Goal: Information Seeking & Learning: Learn about a topic

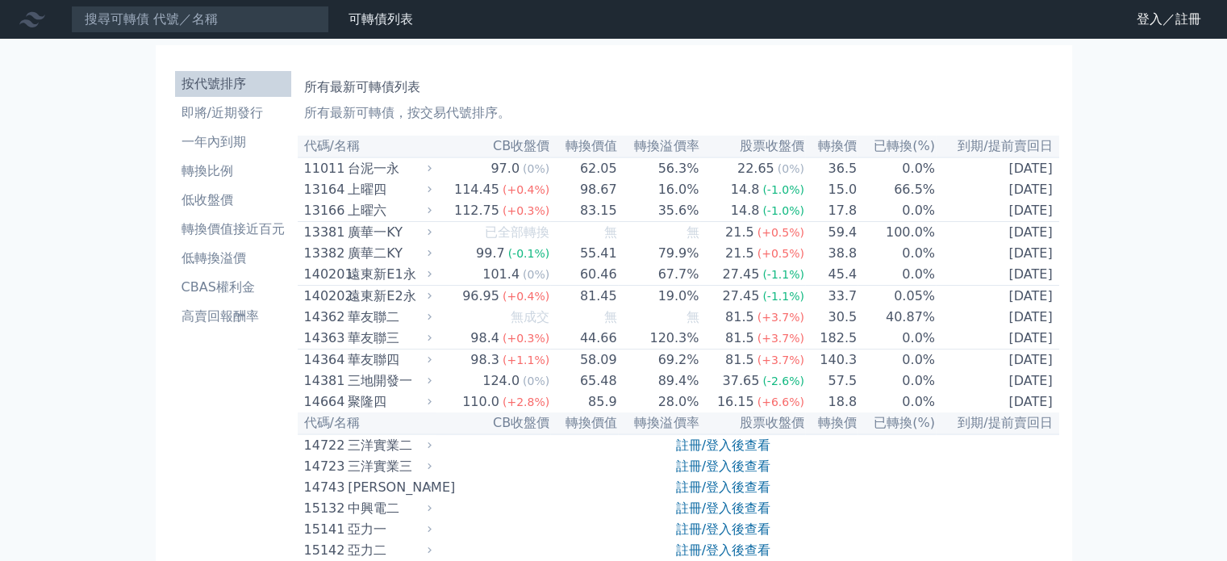
scroll to position [8448, 0]
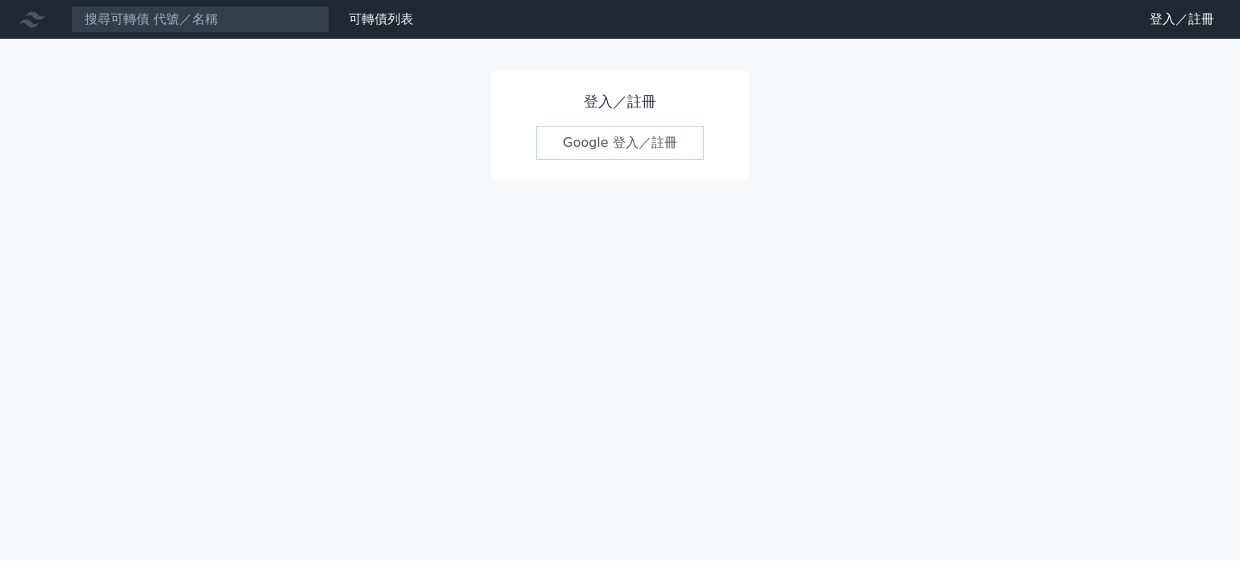
click at [641, 144] on link "Google 登入／註冊" at bounding box center [620, 143] width 168 height 34
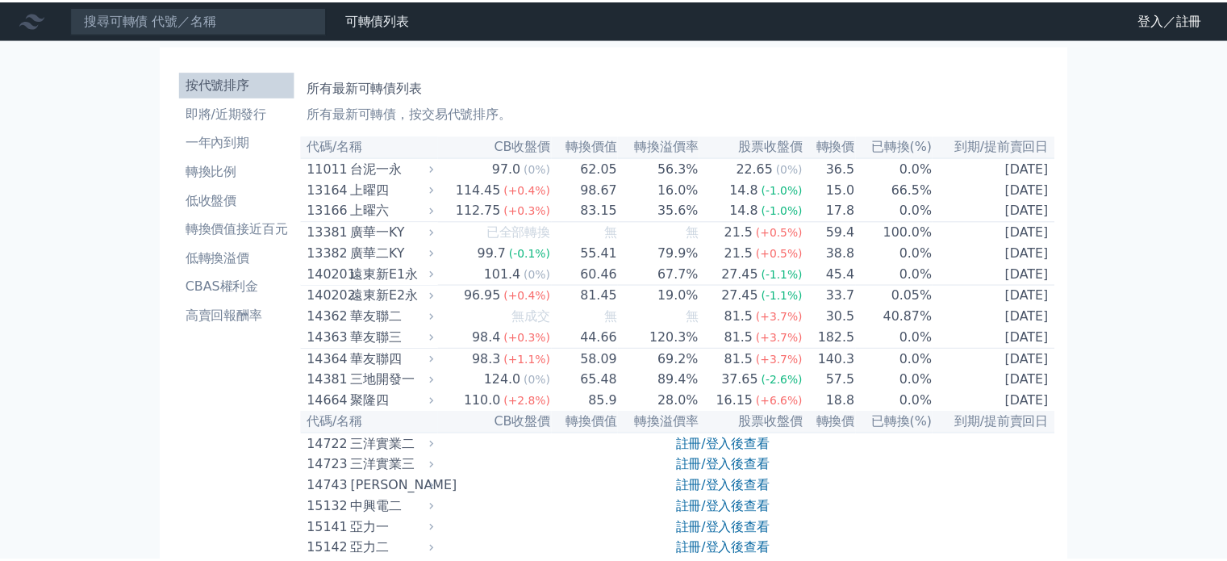
scroll to position [8448, 0]
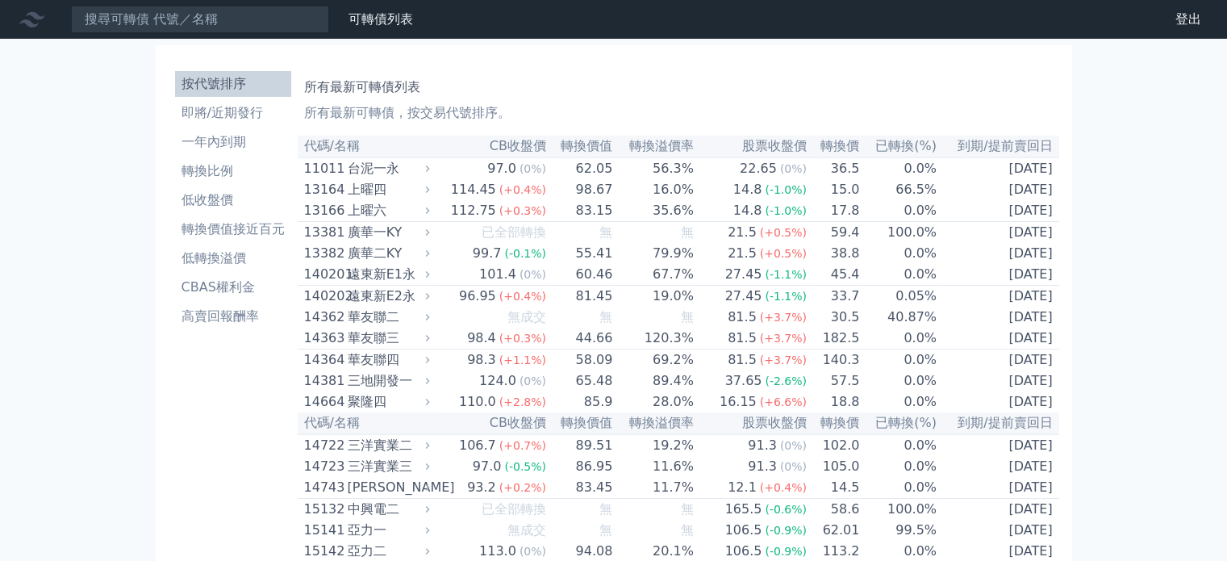
scroll to position [8503, 0]
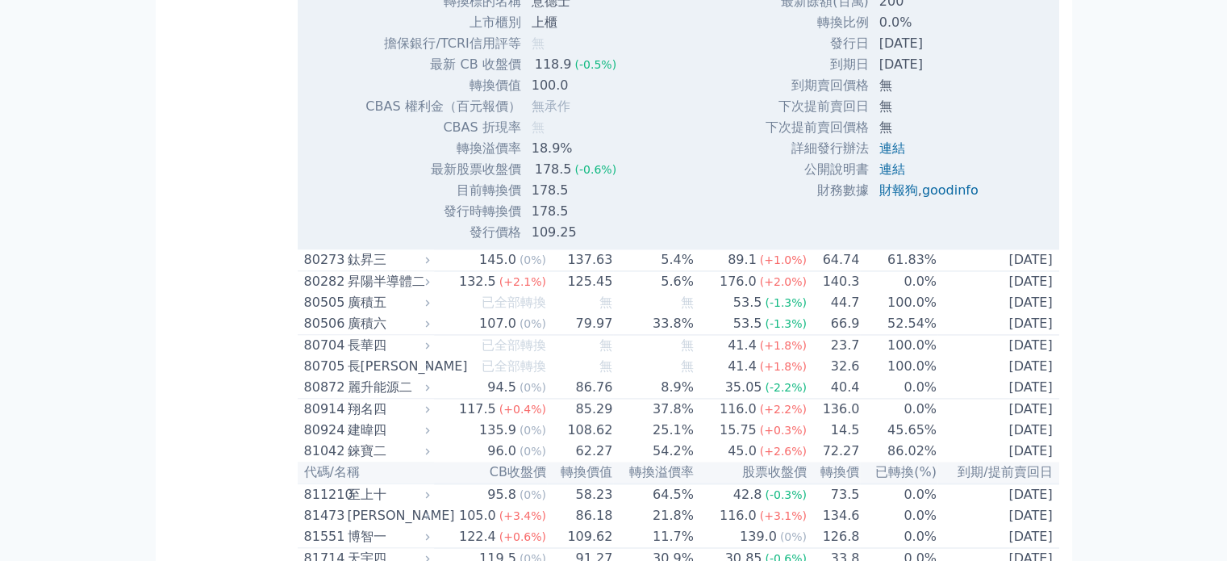
drag, startPoint x: 346, startPoint y: 286, endPoint x: 384, endPoint y: 286, distance: 37.9
copy div "意德士"
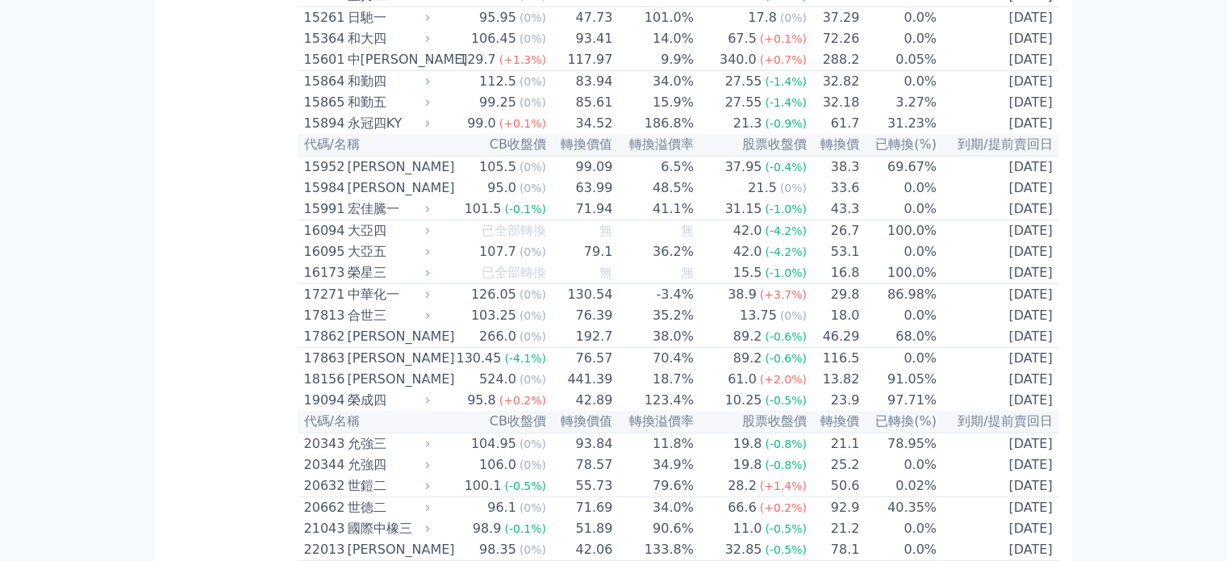
scroll to position [0, 0]
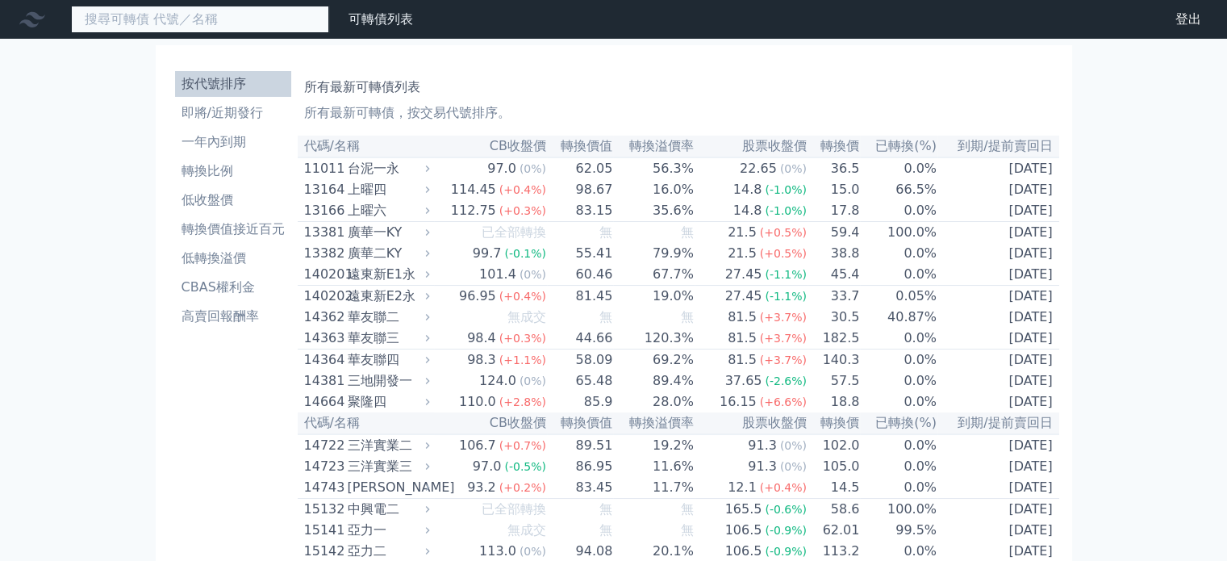
click at [163, 17] on input at bounding box center [200, 19] width 258 height 27
paste input "意德士"
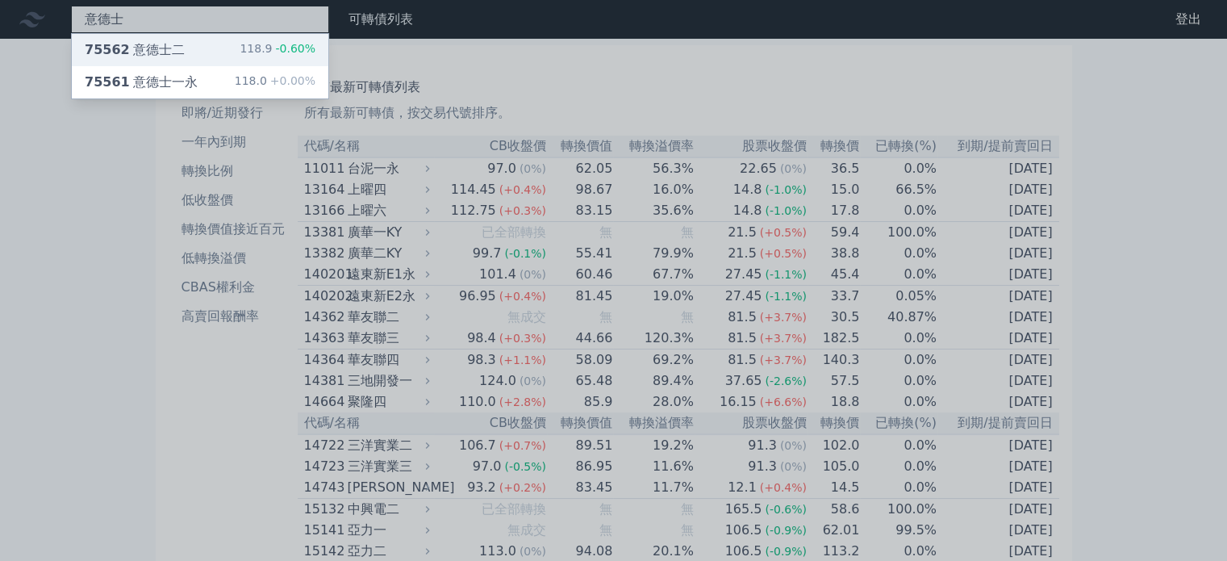
type input "意德士"
click at [161, 38] on div "75562 意德士二 118.9 -0.60%" at bounding box center [200, 50] width 257 height 32
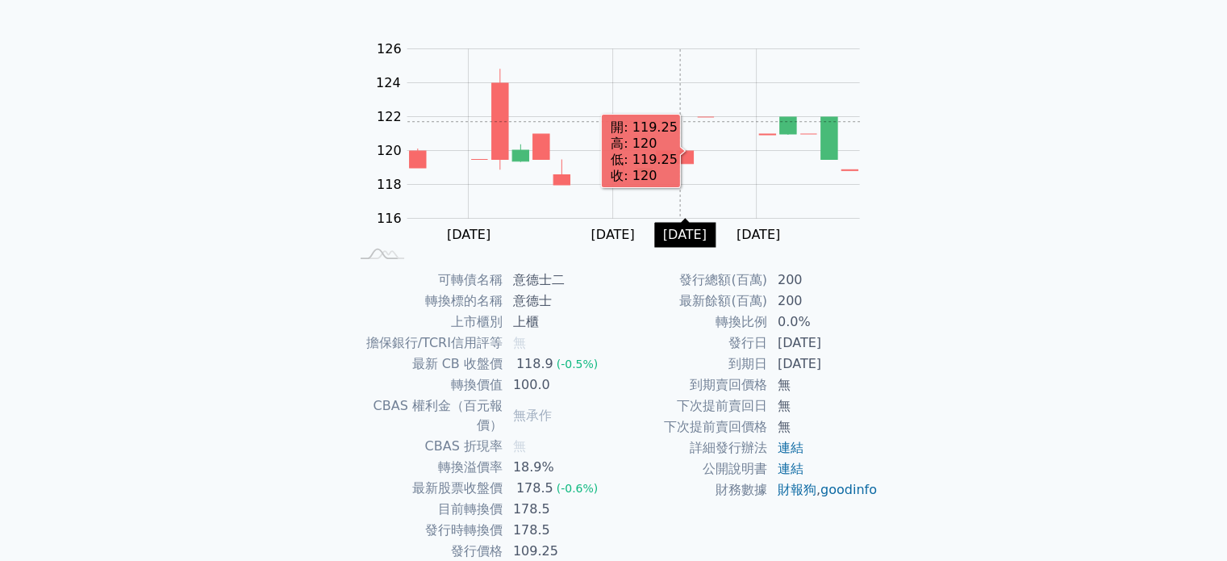
scroll to position [186, 0]
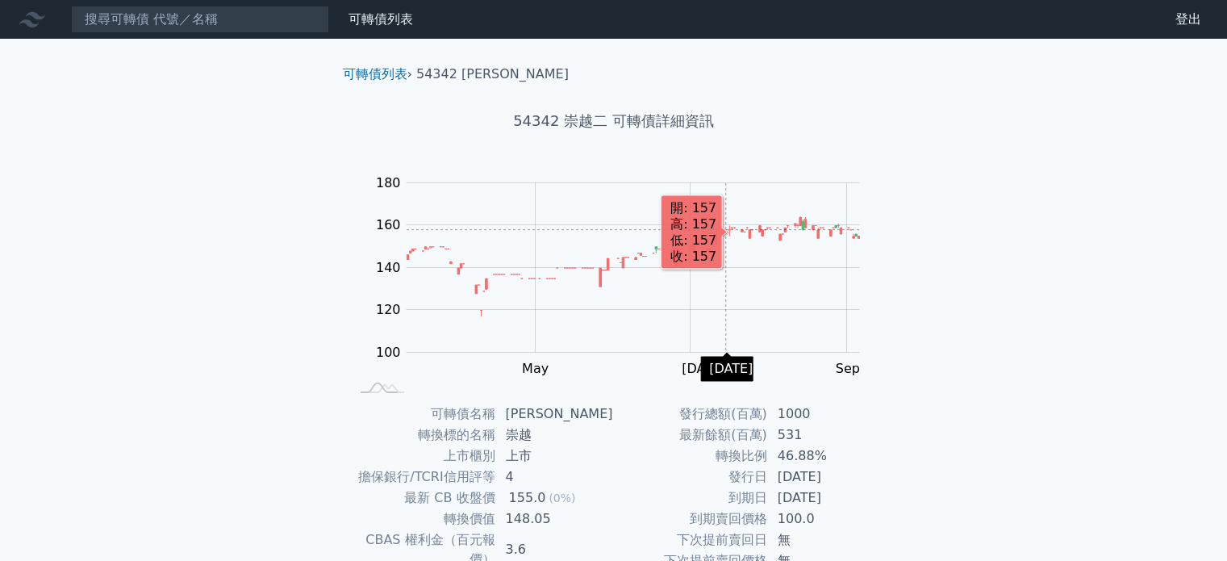
scroll to position [161, 0]
